Goal: Transaction & Acquisition: Book appointment/travel/reservation

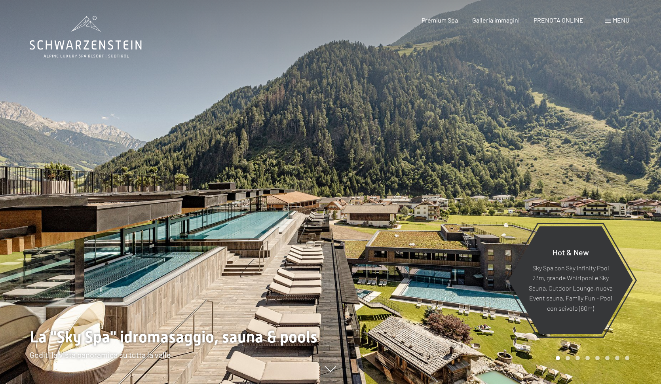
drag, startPoint x: 305, startPoint y: 260, endPoint x: 359, endPoint y: 224, distance: 64.7
click at [360, 383] on div at bounding box center [330, 384] width 649 height 0
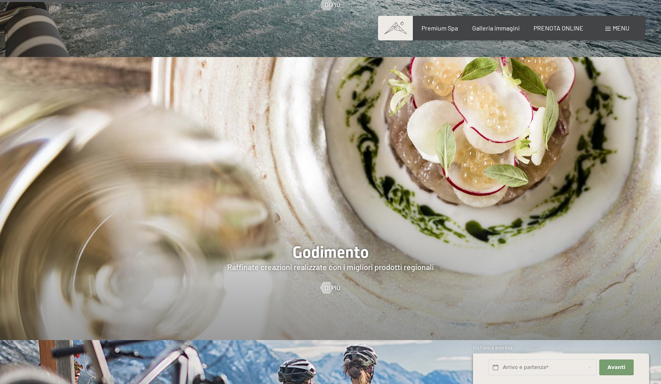
scroll to position [1364, 0]
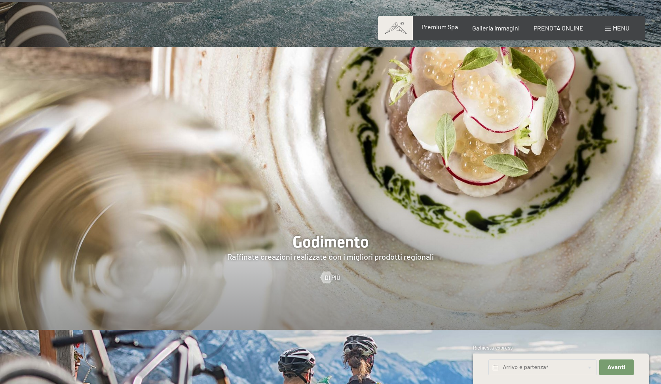
click at [436, 26] on span "Premium Spa" at bounding box center [439, 27] width 36 height 8
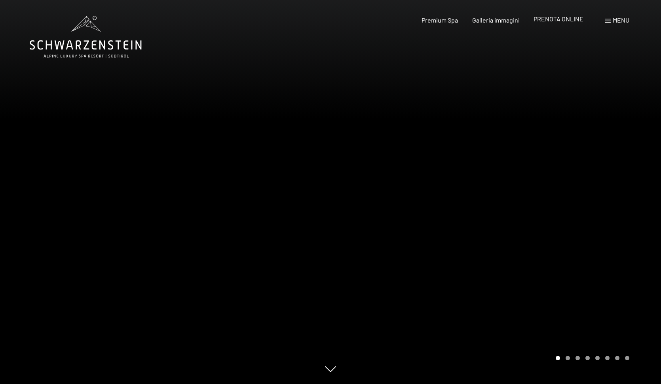
click at [561, 21] on span "PRENOTA ONLINE" at bounding box center [558, 19] width 50 height 8
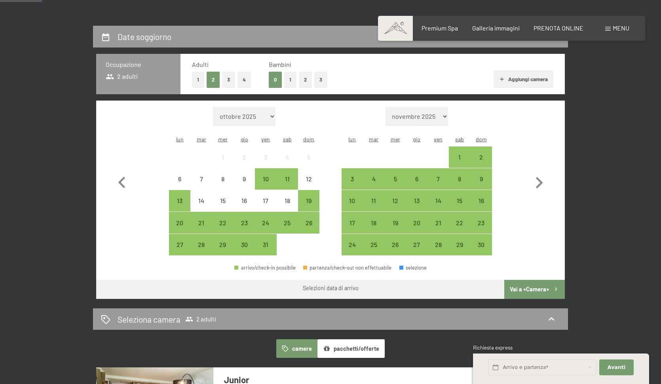
scroll to position [170, 0]
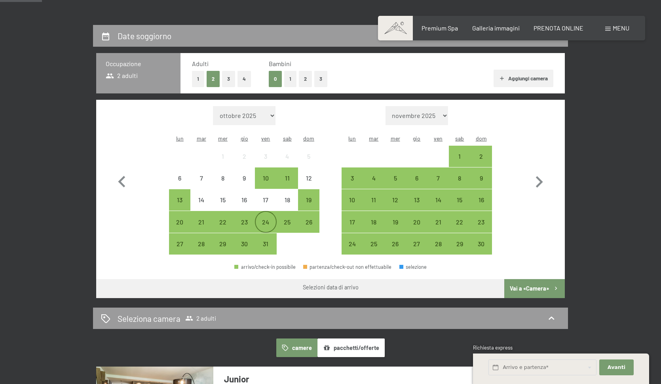
click at [268, 219] on div "24" at bounding box center [266, 229] width 20 height 20
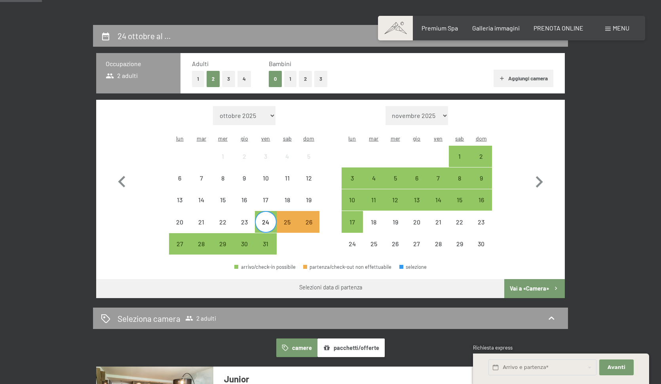
click at [307, 212] on span "Consenso marketing*" at bounding box center [284, 215] width 60 height 8
click at [250, 212] on input "Consenso marketing*" at bounding box center [247, 215] width 8 height 8
checkbox input "false"
click at [311, 219] on div "26" at bounding box center [309, 229] width 20 height 20
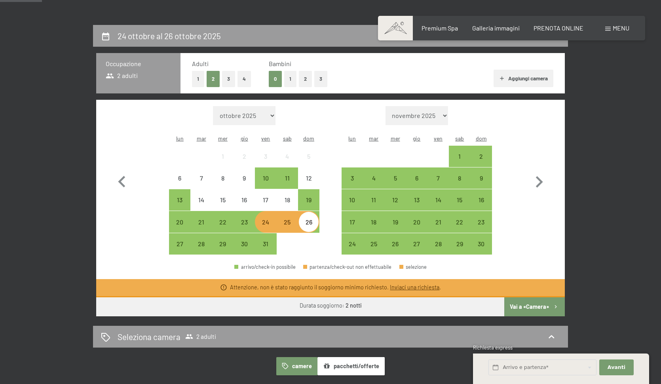
click at [543, 297] on button "Vai a «Camera»" at bounding box center [534, 306] width 61 height 19
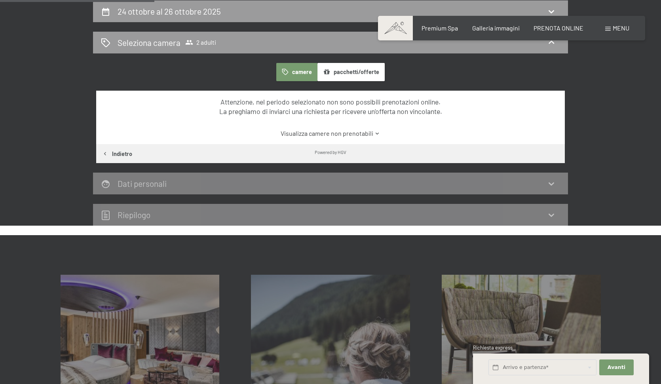
click at [341, 134] on link "Visualizza camere non prenotabili" at bounding box center [330, 133] width 440 height 9
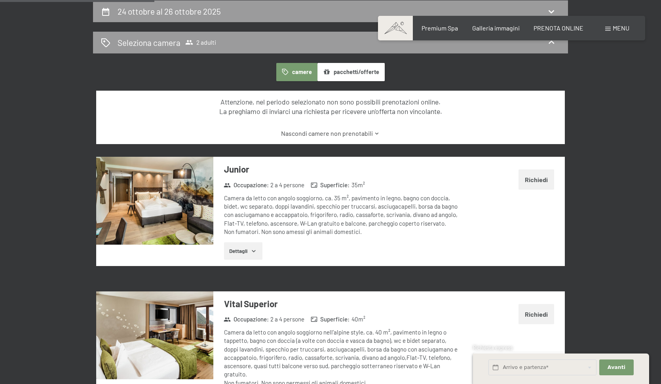
click at [341, 134] on link "Nascondi camere non prenotabili" at bounding box center [330, 133] width 440 height 9
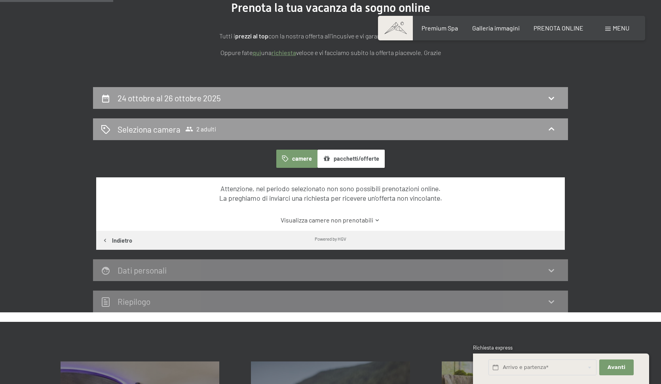
scroll to position [106, 0]
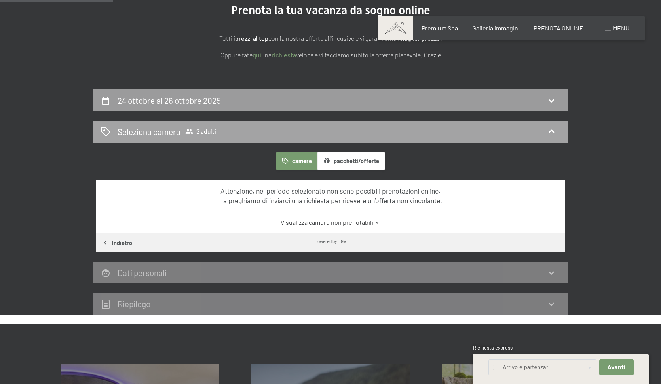
click at [331, 129] on div "Seleziona camera 2 adulti" at bounding box center [330, 131] width 459 height 11
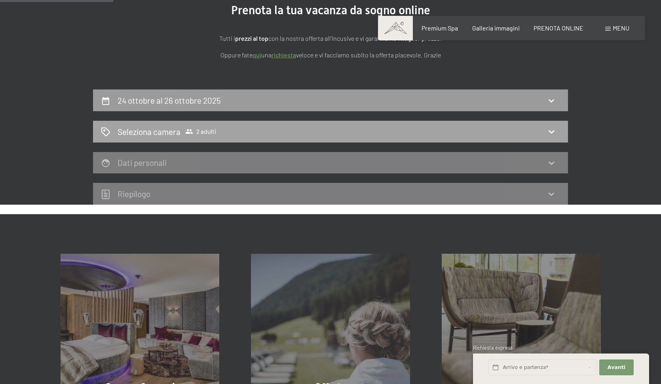
click at [333, 129] on div "Seleziona camera 2 adulti" at bounding box center [330, 131] width 459 height 11
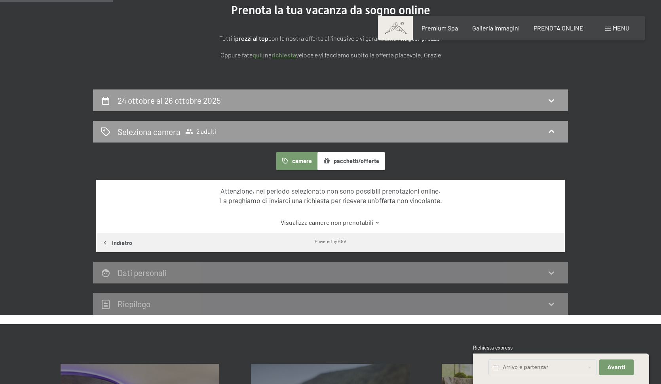
click at [352, 163] on button "pacchetti/offerte" at bounding box center [350, 161] width 67 height 18
click at [327, 221] on link "Visualizza pacchetti/offerte non prenotabili" at bounding box center [330, 222] width 440 height 9
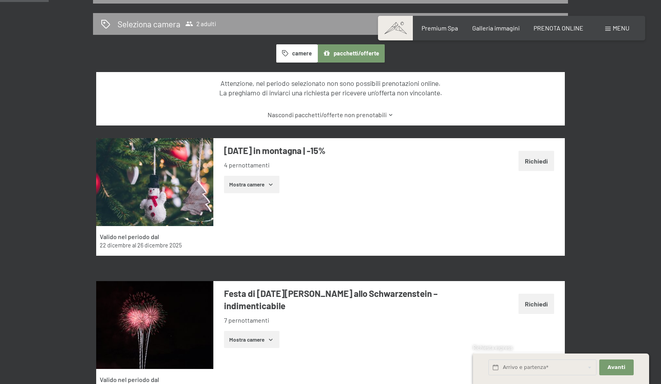
scroll to position [214, 0]
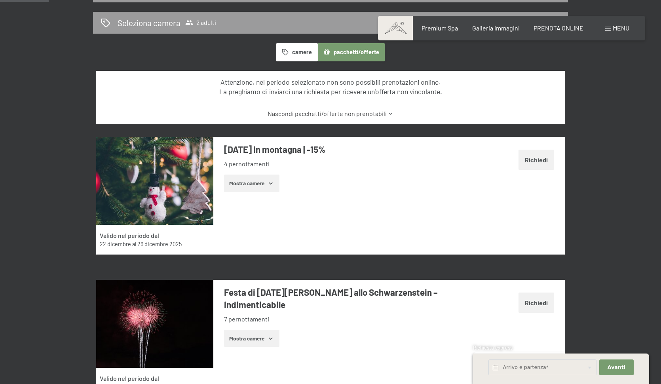
click at [273, 187] on button "Mostra camere" at bounding box center [251, 182] width 55 height 17
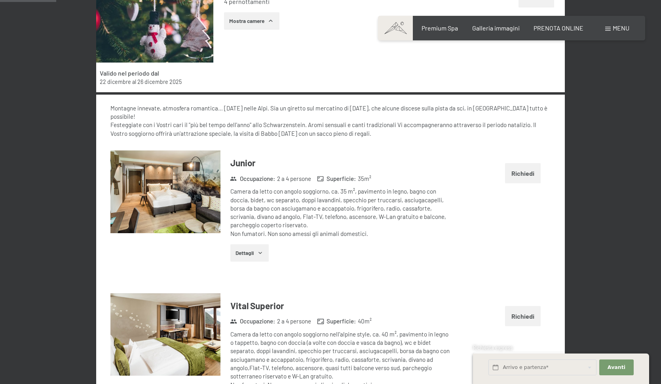
scroll to position [215, 0]
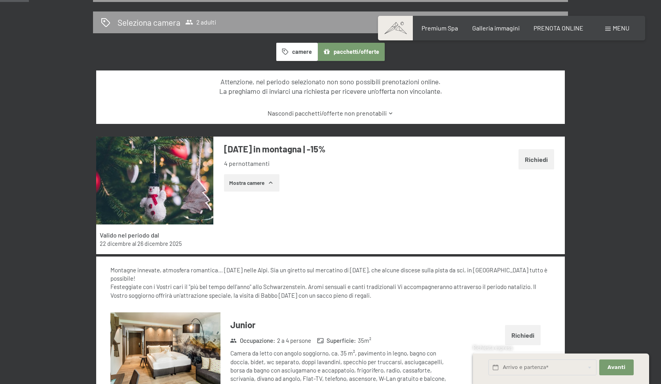
click at [260, 184] on button "Mostra camere" at bounding box center [251, 182] width 55 height 17
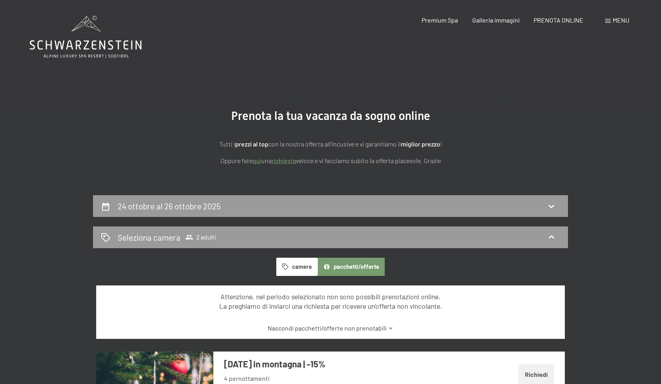
scroll to position [0, 0]
click at [103, 44] on icon at bounding box center [86, 37] width 112 height 42
click at [552, 20] on span "PRENOTA ONLINE" at bounding box center [558, 19] width 50 height 8
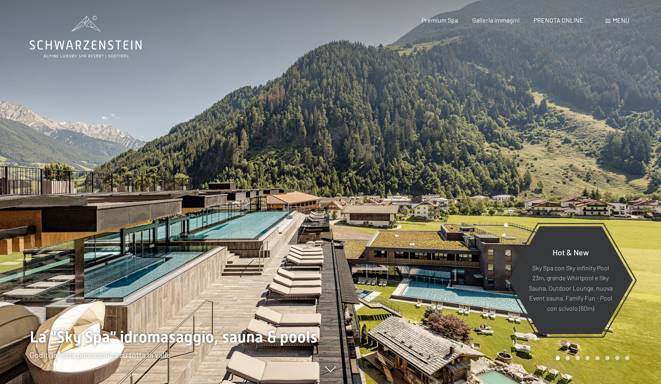
drag, startPoint x: 410, startPoint y: 270, endPoint x: 448, endPoint y: 261, distance: 39.0
click at [449, 261] on div at bounding box center [495, 192] width 330 height 384
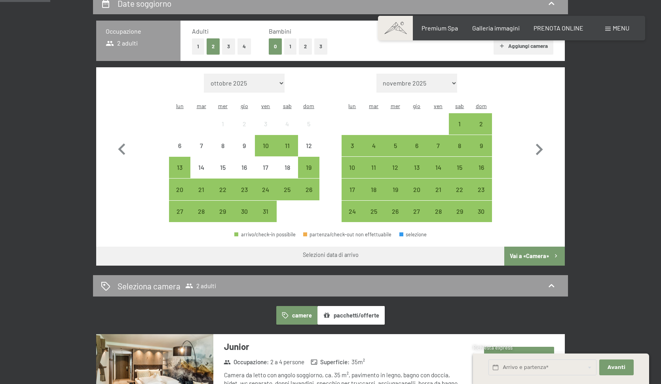
scroll to position [203, 0]
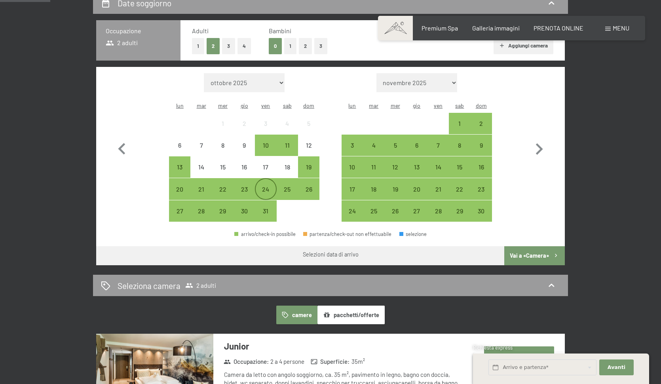
click at [271, 186] on div "24" at bounding box center [266, 196] width 20 height 20
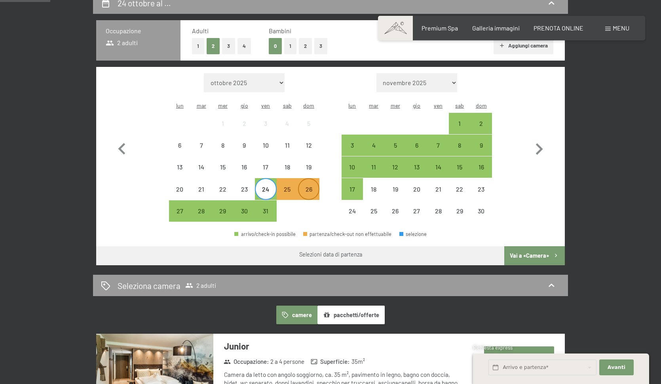
click at [302, 186] on div "26" at bounding box center [309, 196] width 20 height 20
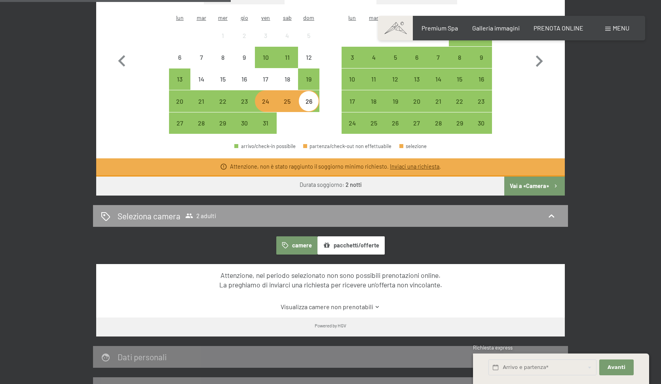
scroll to position [288, 0]
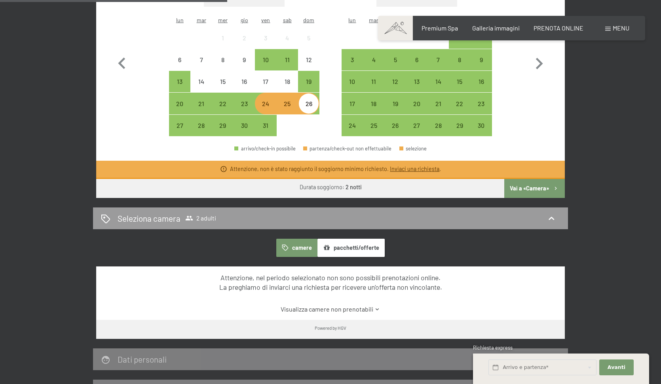
click at [266, 100] on div "24" at bounding box center [266, 110] width 20 height 20
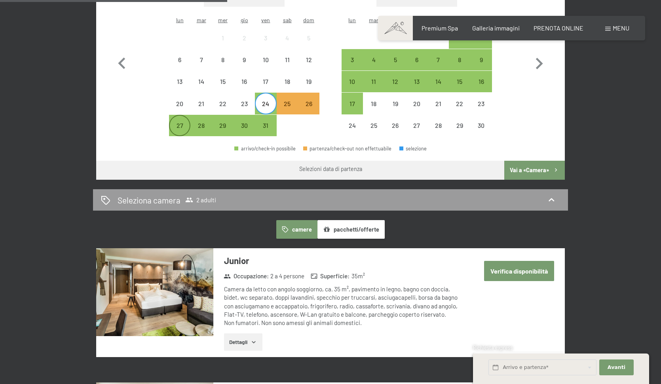
click at [185, 122] on div "27" at bounding box center [180, 132] width 20 height 20
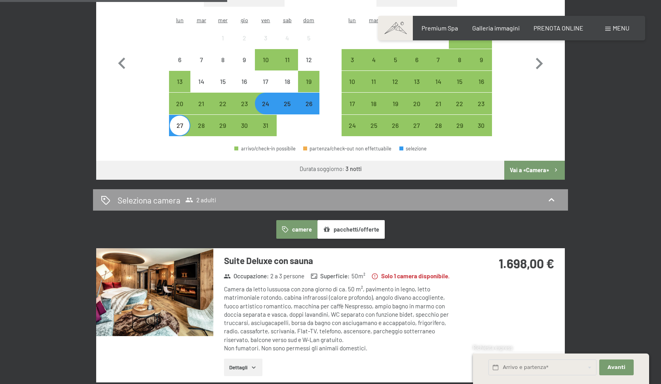
click at [176, 122] on div "27" at bounding box center [180, 132] width 20 height 20
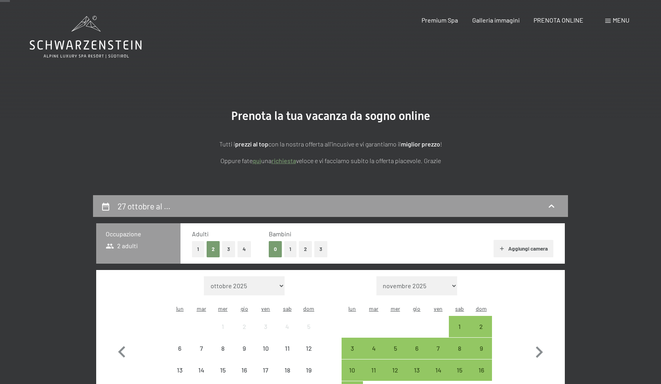
scroll to position [0, 0]
